Goal: Check status: Check status

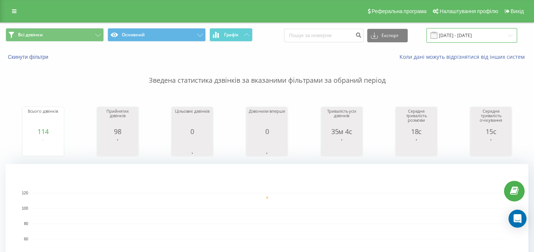
click at [456, 28] on input "[DATE] - [DATE]" at bounding box center [472, 35] width 91 height 15
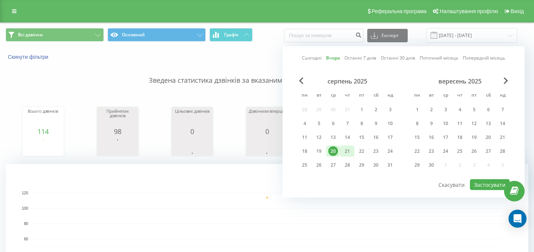
click at [351, 151] on div "21" at bounding box center [348, 152] width 10 height 10
click at [489, 187] on button "Застосувати" at bounding box center [490, 185] width 40 height 11
type input "21.08.2025 - 21.08.2025"
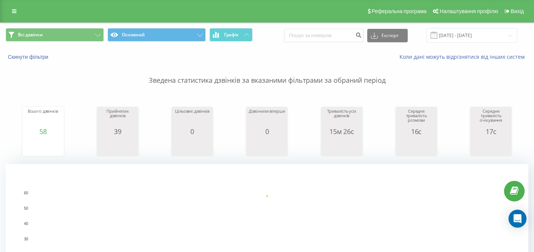
click at [234, 195] on rect "A chart." at bounding box center [267, 239] width 471 height 93
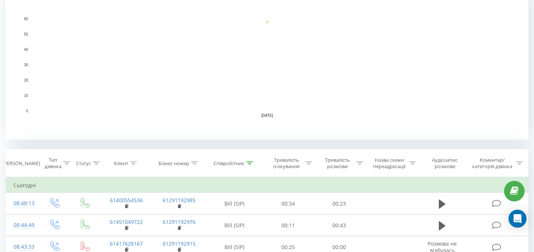
scroll to position [218, 0]
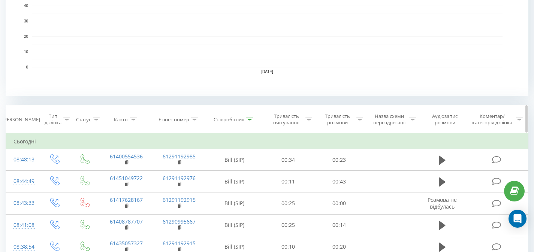
click at [249, 119] on icon at bounding box center [249, 120] width 7 height 4
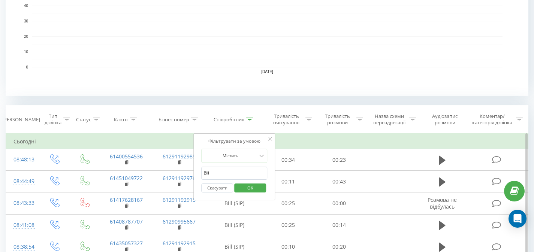
click at [252, 195] on div "Скасувати OK" at bounding box center [234, 188] width 66 height 17
click at [252, 189] on span "OK" at bounding box center [250, 188] width 21 height 12
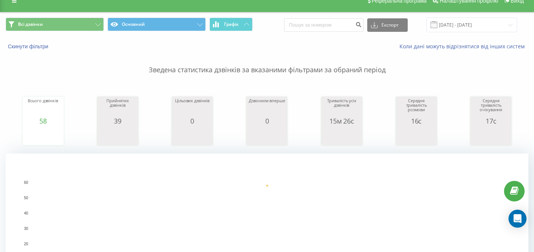
scroll to position [9, 0]
